Goal: Entertainment & Leisure: Consume media (video, audio)

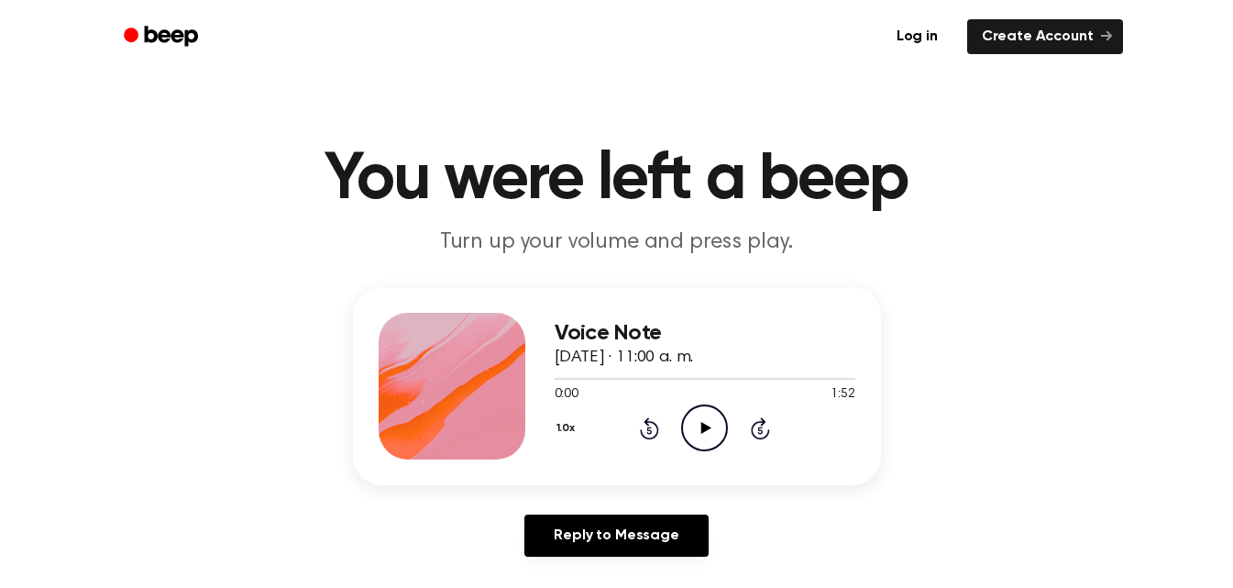
click at [700, 422] on icon "Play Audio" at bounding box center [704, 427] width 47 height 47
click at [701, 421] on icon "Pause Audio" at bounding box center [704, 427] width 47 height 47
click at [712, 424] on icon "Play Audio" at bounding box center [704, 427] width 47 height 47
click at [712, 423] on icon "Pause Audio" at bounding box center [704, 427] width 47 height 47
